Goal: Navigation & Orientation: Find specific page/section

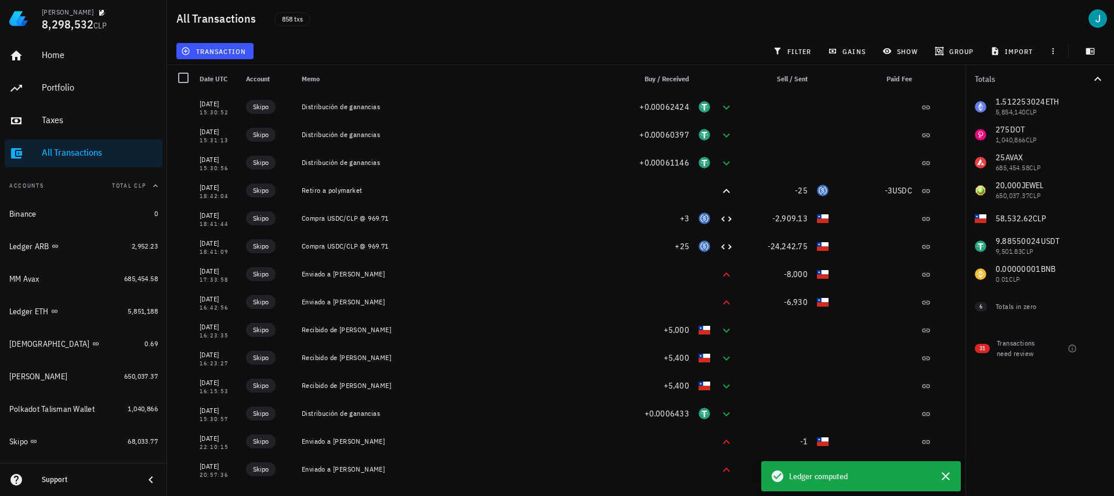
click at [532, 49] on div "transaction filter gains show group import" at bounding box center [640, 51] width 933 height 28
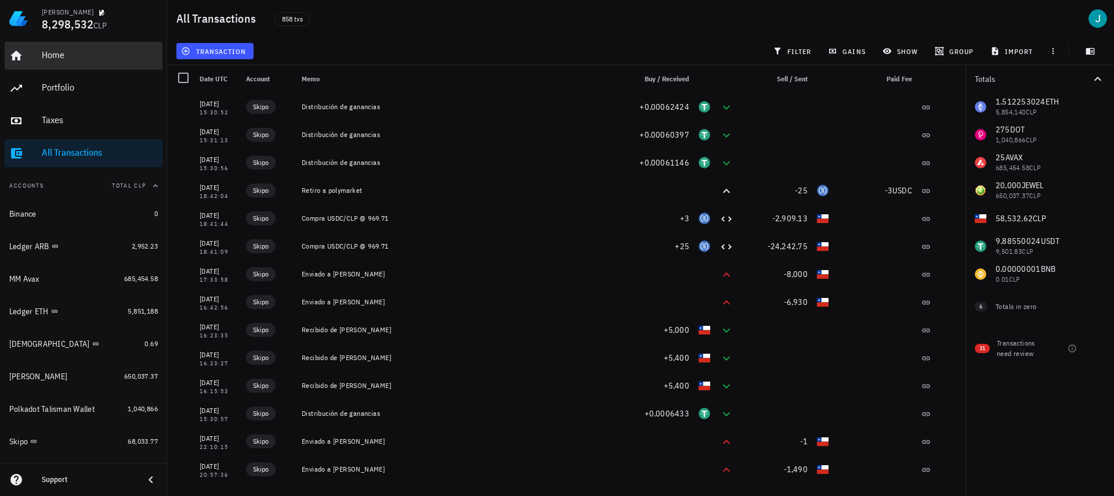
click at [80, 59] on div "Home" at bounding box center [100, 54] width 116 height 11
